Goal: Transaction & Acquisition: Purchase product/service

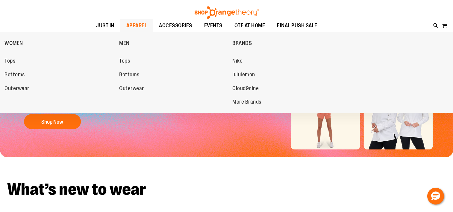
scroll to position [28, 0]
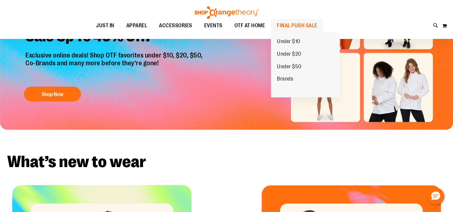
type input "**********"
click at [291, 27] on span "FINAL PUSH SALE" at bounding box center [297, 25] width 40 height 13
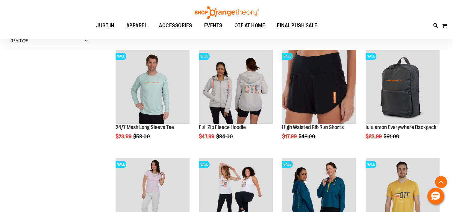
scroll to position [181, 0]
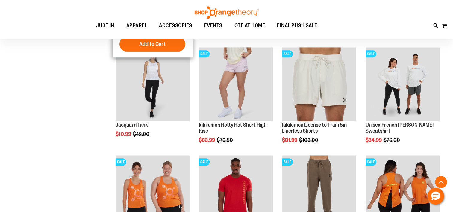
scroll to position [507, 0]
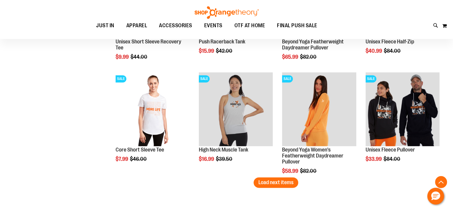
scroll to position [914, 0]
type input "**********"
click at [284, 182] on span "Load next items" at bounding box center [275, 182] width 35 height 6
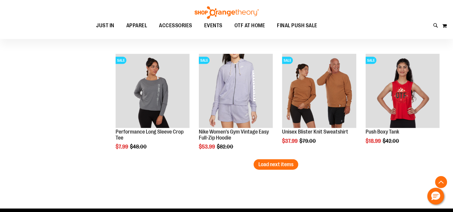
scroll to position [1265, 0]
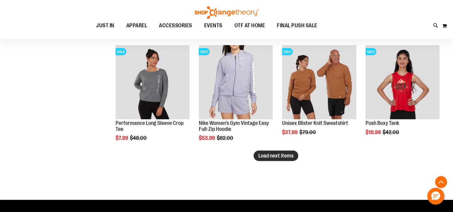
click at [274, 157] on span "Load next items" at bounding box center [275, 156] width 35 height 6
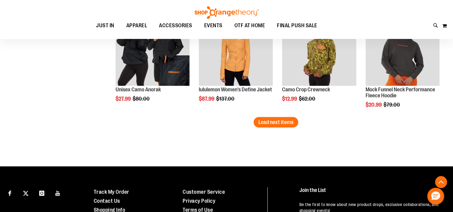
scroll to position [1623, 0]
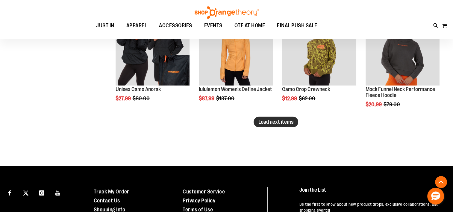
click at [275, 124] on span "Load next items" at bounding box center [275, 122] width 35 height 6
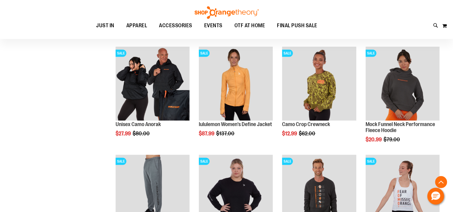
scroll to position [1588, 0]
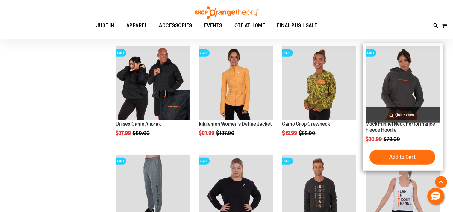
click at [403, 59] on img "product" at bounding box center [402, 83] width 74 height 74
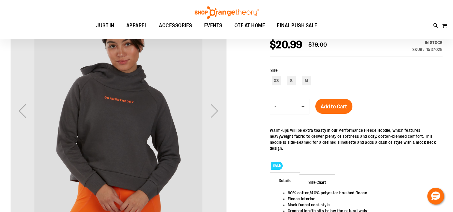
scroll to position [84, 0]
type input "**********"
click at [218, 118] on div "Next" at bounding box center [214, 111] width 24 height 24
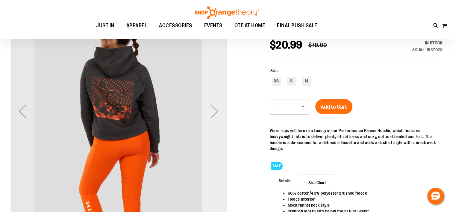
click at [217, 117] on div "Next" at bounding box center [214, 111] width 24 height 24
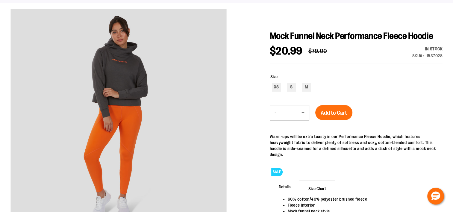
scroll to position [0, 0]
